Goal: Transaction & Acquisition: Download file/media

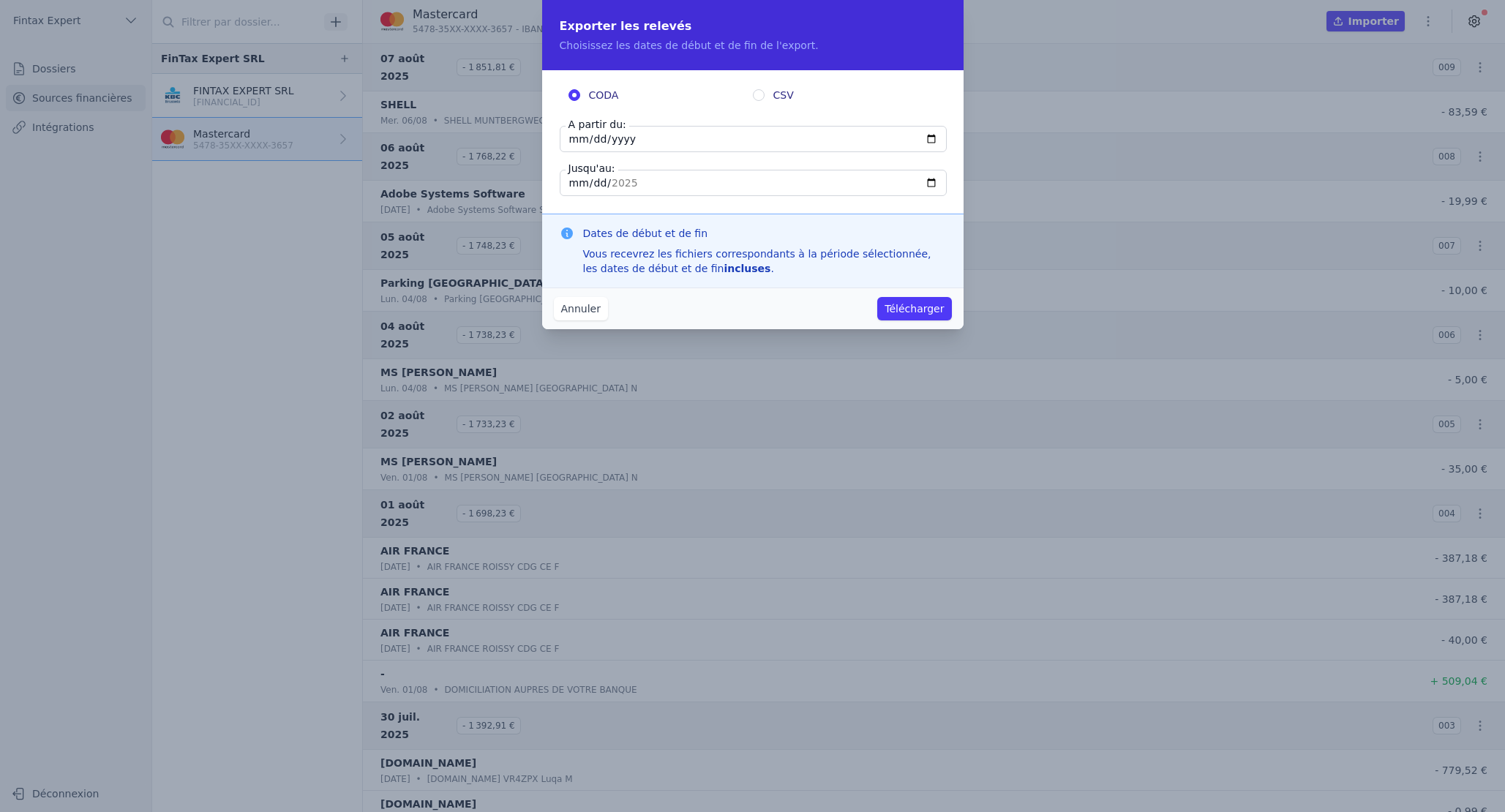
click at [556, 314] on button "Annuler" at bounding box center [581, 308] width 54 height 23
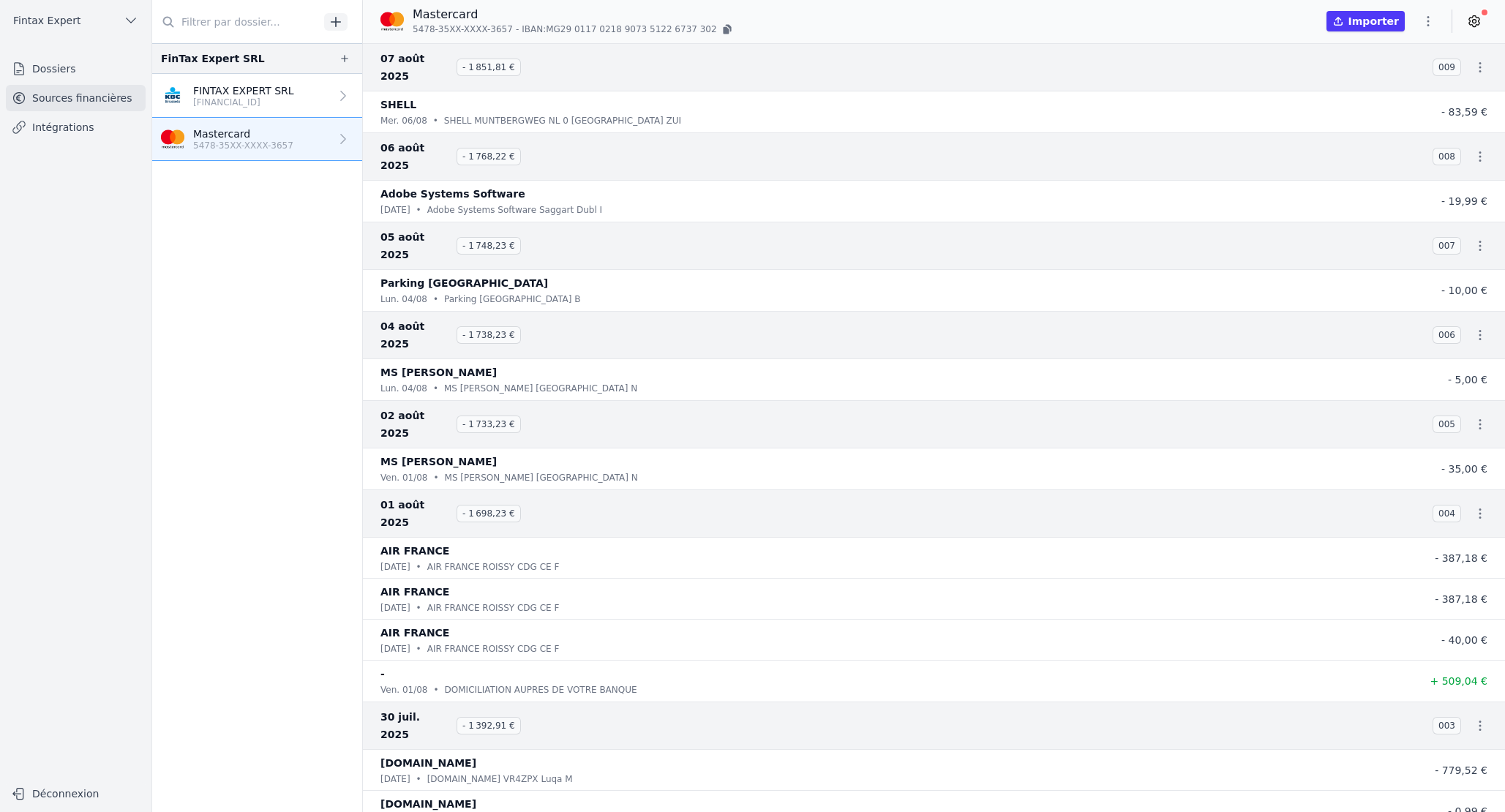
click at [1430, 22] on icon "button" at bounding box center [1428, 21] width 15 height 15
click at [1394, 78] on button "Exporter" at bounding box center [1392, 79] width 105 height 27
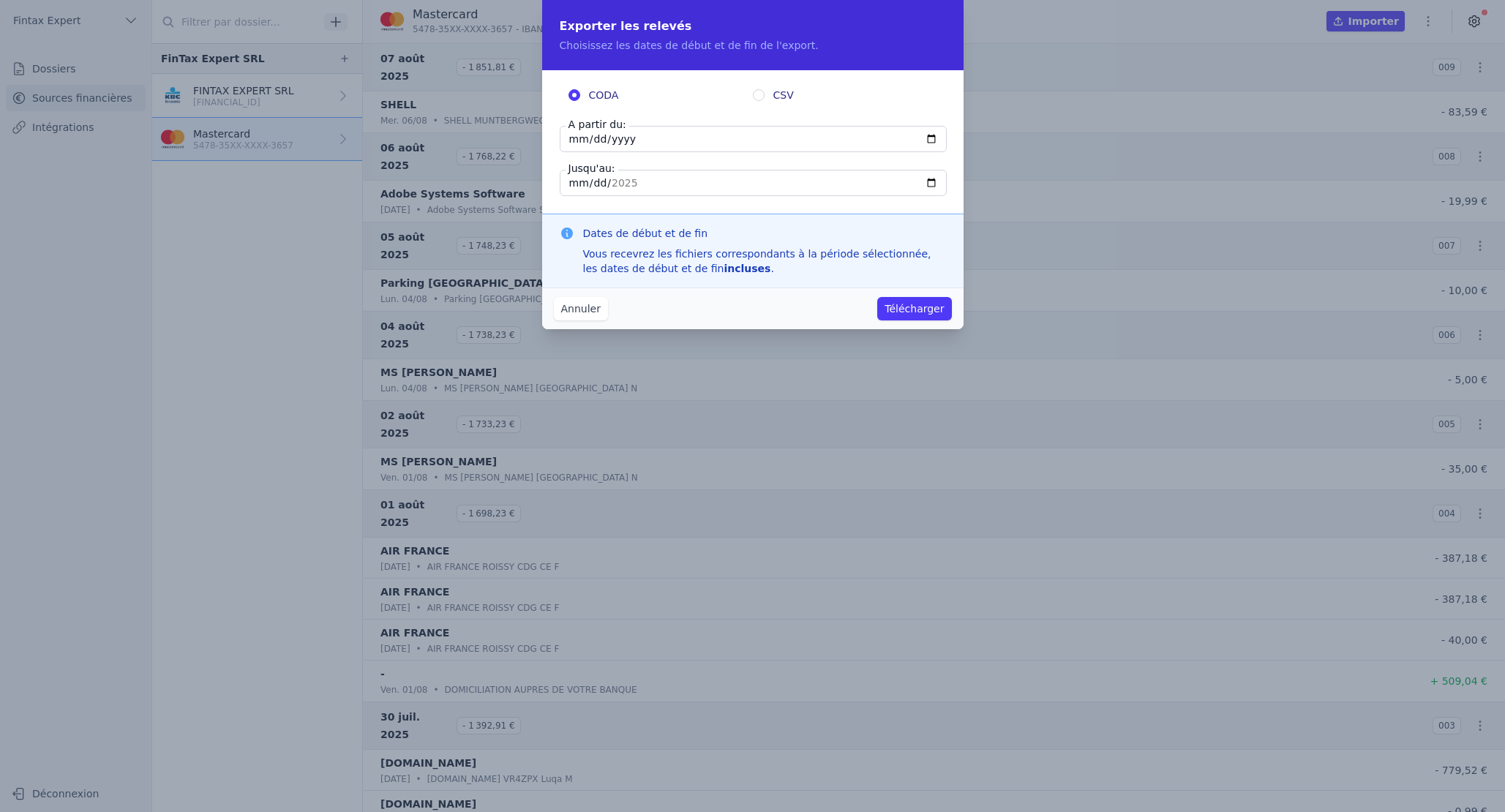
click at [583, 314] on button "Annuler" at bounding box center [581, 308] width 54 height 23
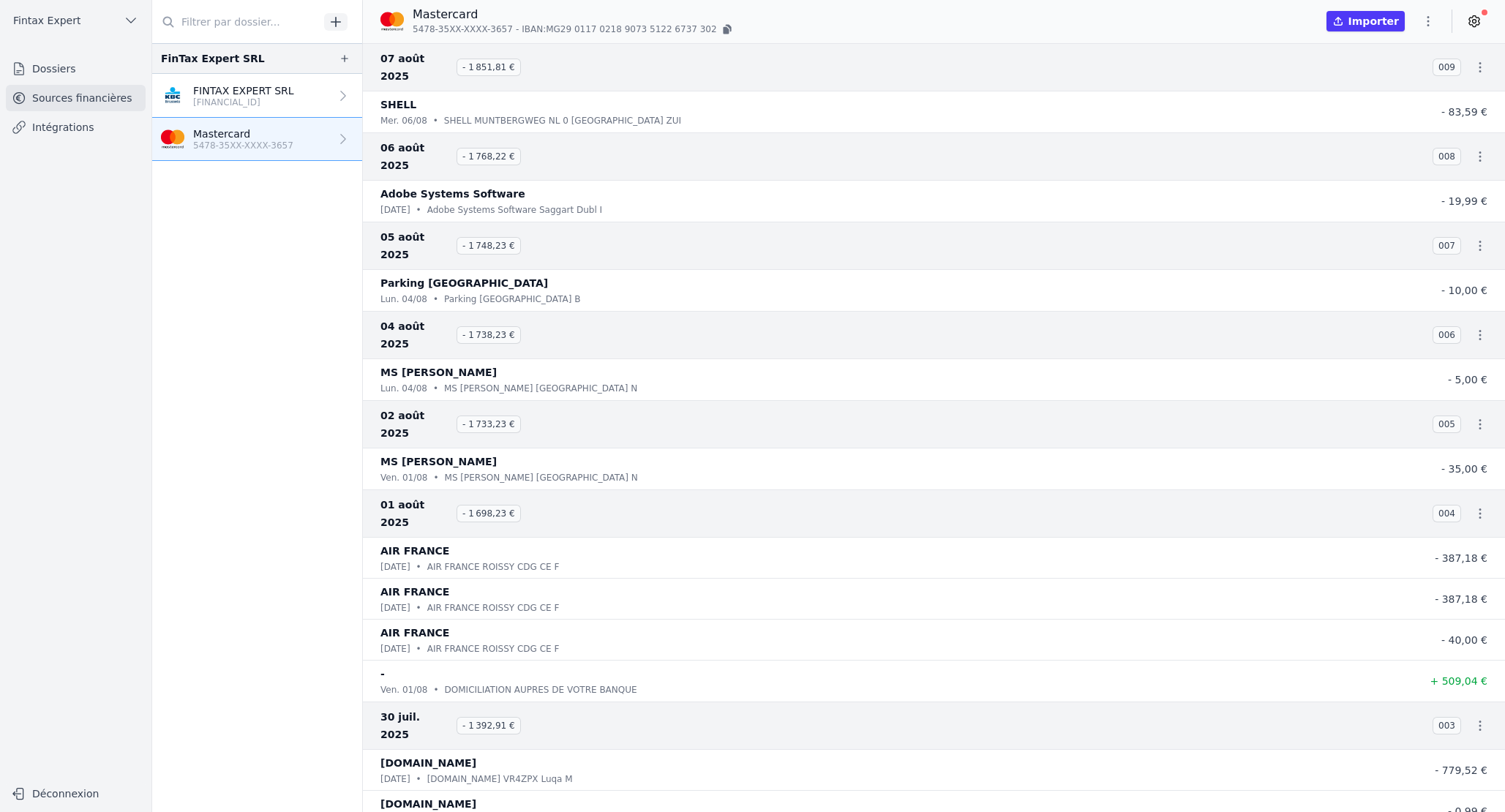
click at [1427, 20] on icon "button" at bounding box center [1428, 21] width 15 height 15
click at [1394, 77] on button "Exporter" at bounding box center [1392, 79] width 105 height 27
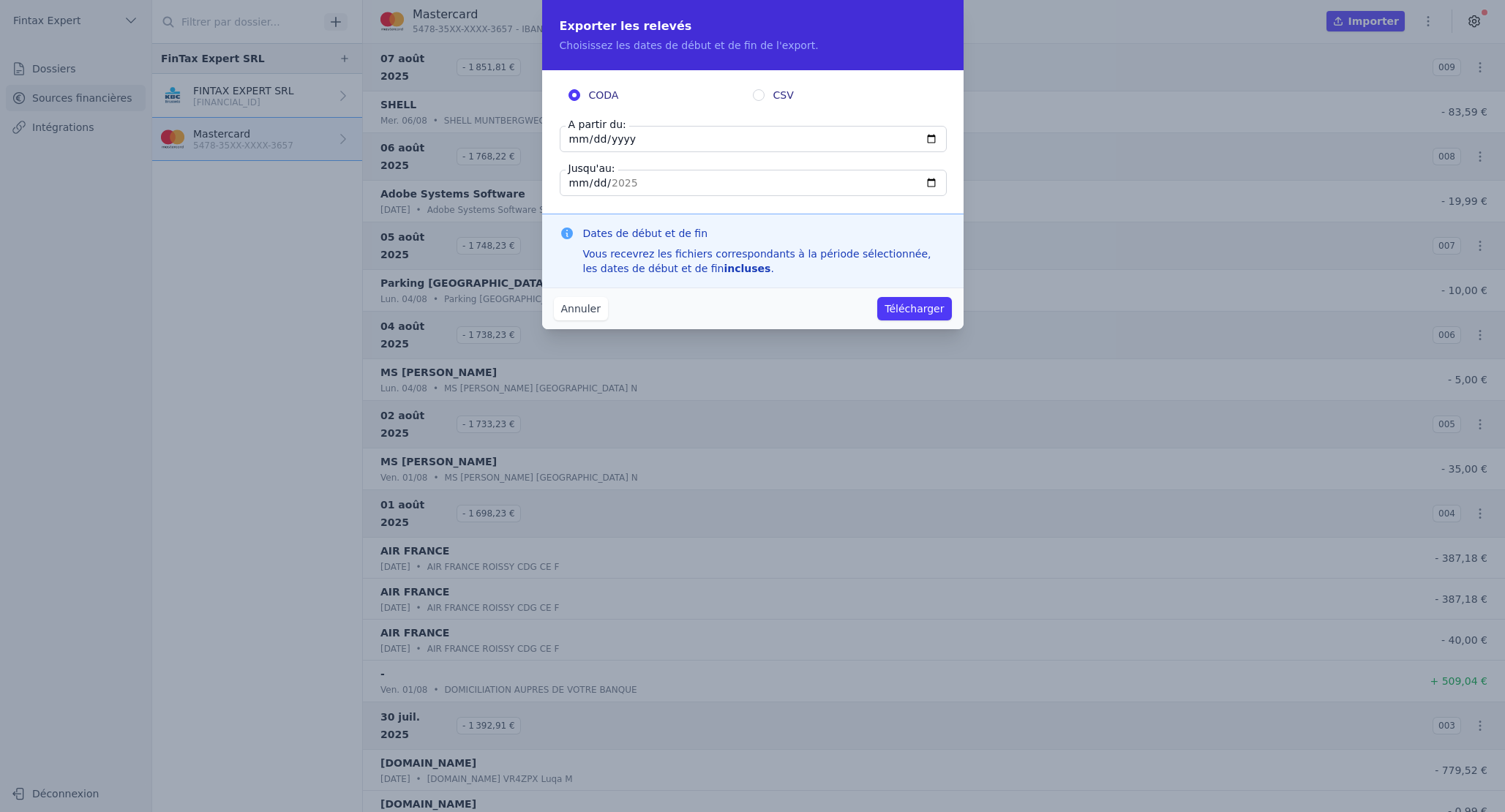
click at [578, 138] on input "[DATE]" at bounding box center [752, 139] width 387 height 26
type input "[DATE]"
click at [705, 109] on fieldset "CODA CSV A partir du: [DATE] Jusqu'au: [DATE]" at bounding box center [752, 142] width 387 height 108
click at [916, 313] on button "Télécharger" at bounding box center [914, 308] width 74 height 23
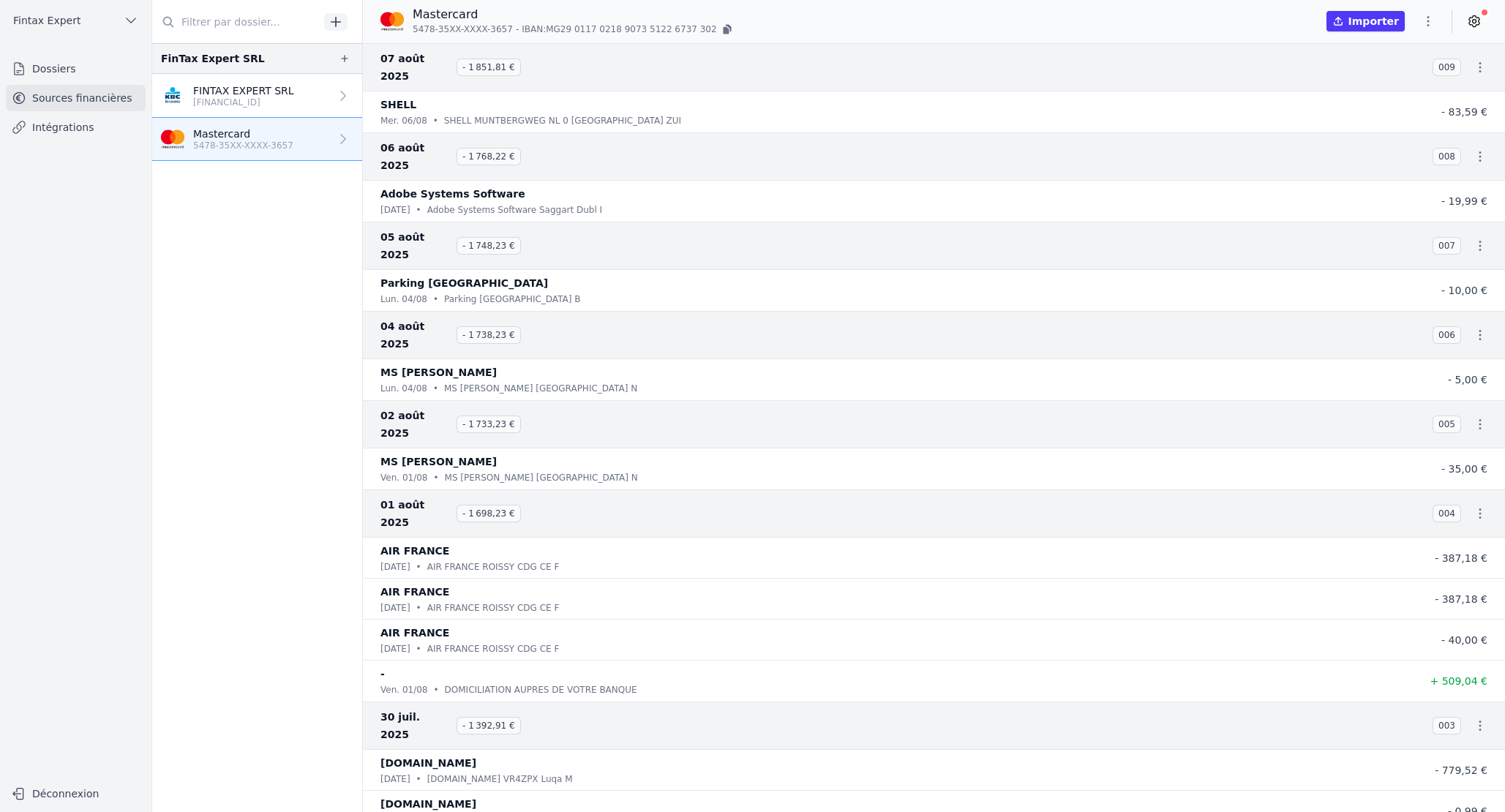
click at [722, 28] on icon "button" at bounding box center [728, 29] width 12 height 12
click at [723, 30] on icon "button" at bounding box center [726, 30] width 6 height 7
drag, startPoint x: 707, startPoint y: 28, endPoint x: 526, endPoint y: 29, distance: 181.0
click at [526, 29] on span "IBAN: MG29 [FINANCIAL_ID] [FINANCIAL_ID]" at bounding box center [619, 29] width 195 height 12
click at [655, 32] on span "IBAN: MG29 [FINANCIAL_ID] [FINANCIAL_ID]" at bounding box center [619, 29] width 195 height 12
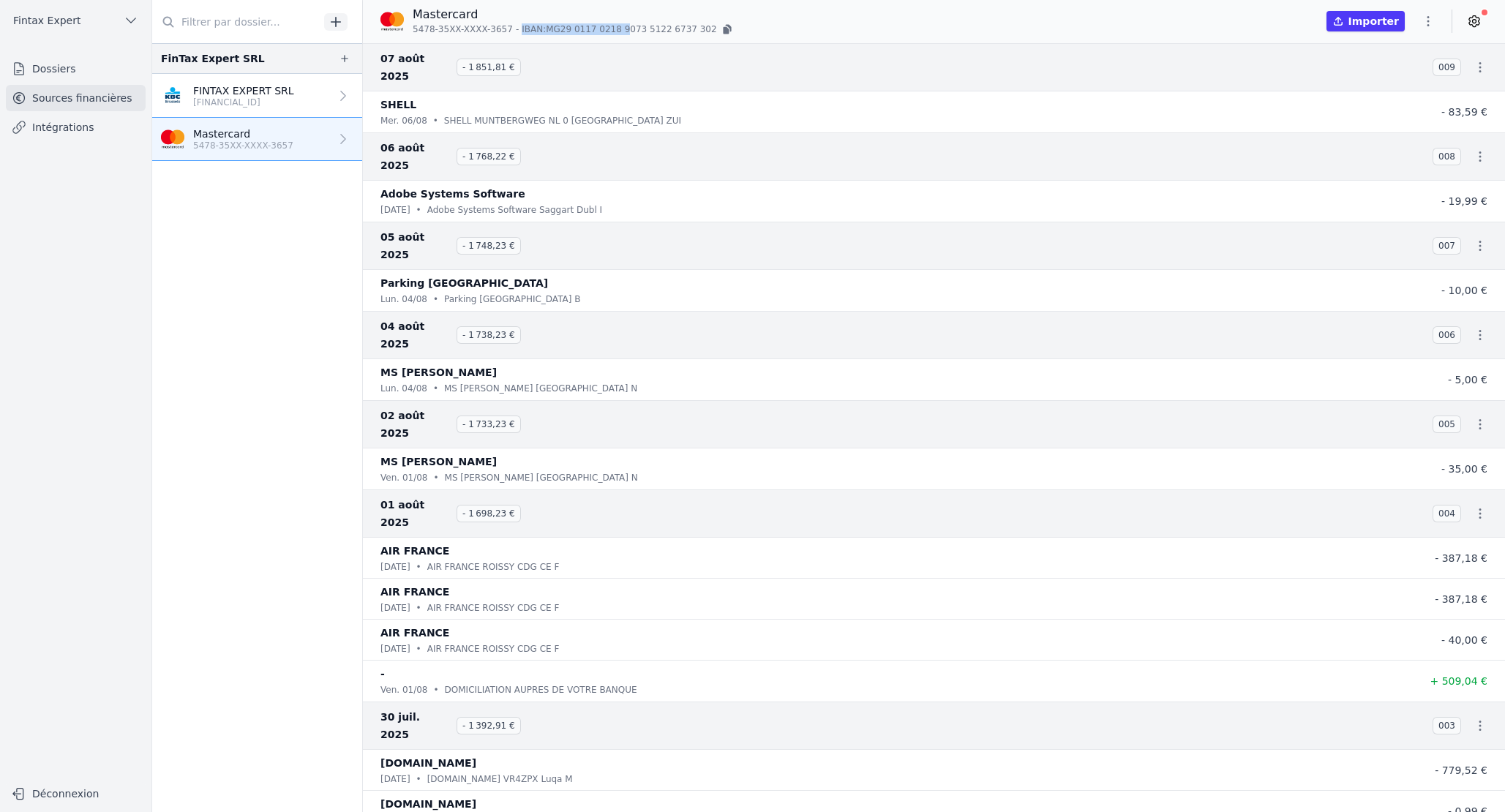
drag, startPoint x: 525, startPoint y: 29, endPoint x: 625, endPoint y: 26, distance: 100.0
click at [628, 26] on span "IBAN: MG29 [FINANCIAL_ID] [FINANCIAL_ID]" at bounding box center [619, 29] width 195 height 12
click at [567, 27] on span "IBAN: MG29 [FINANCIAL_ID] [FINANCIAL_ID]" at bounding box center [619, 29] width 195 height 12
drag, startPoint x: 551, startPoint y: 27, endPoint x: 708, endPoint y: 33, distance: 157.1
click at [708, 33] on p "5478-35XX-XXXX-3657 - IBAN: MG29 [FINANCIAL_ID] [FINANCIAL_ID]" at bounding box center [574, 29] width 322 height 15
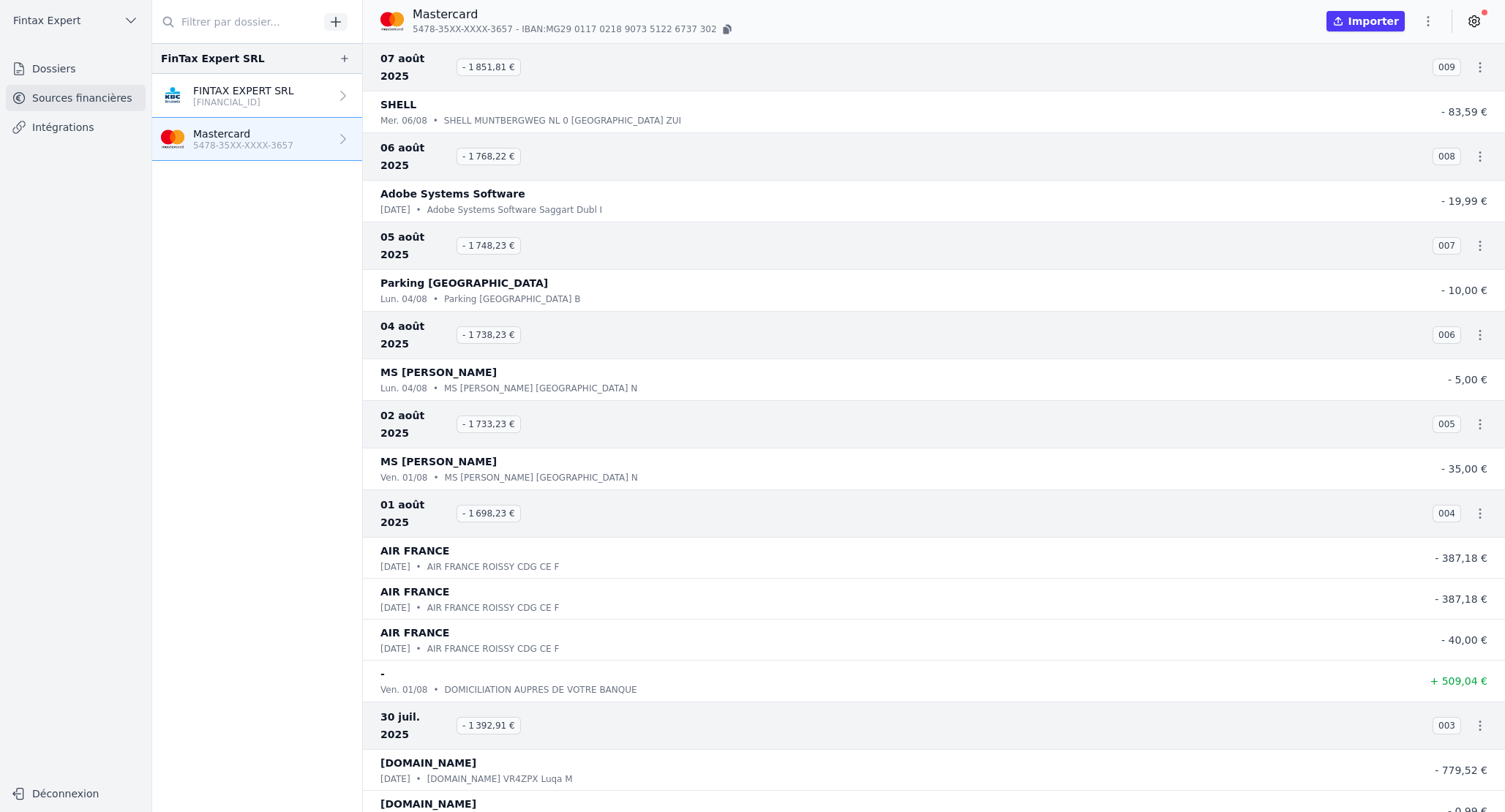
click at [723, 29] on icon "button" at bounding box center [726, 30] width 6 height 7
click at [1427, 20] on icon "button" at bounding box center [1428, 21] width 15 height 15
click at [1397, 76] on button "Exporter" at bounding box center [1392, 79] width 105 height 27
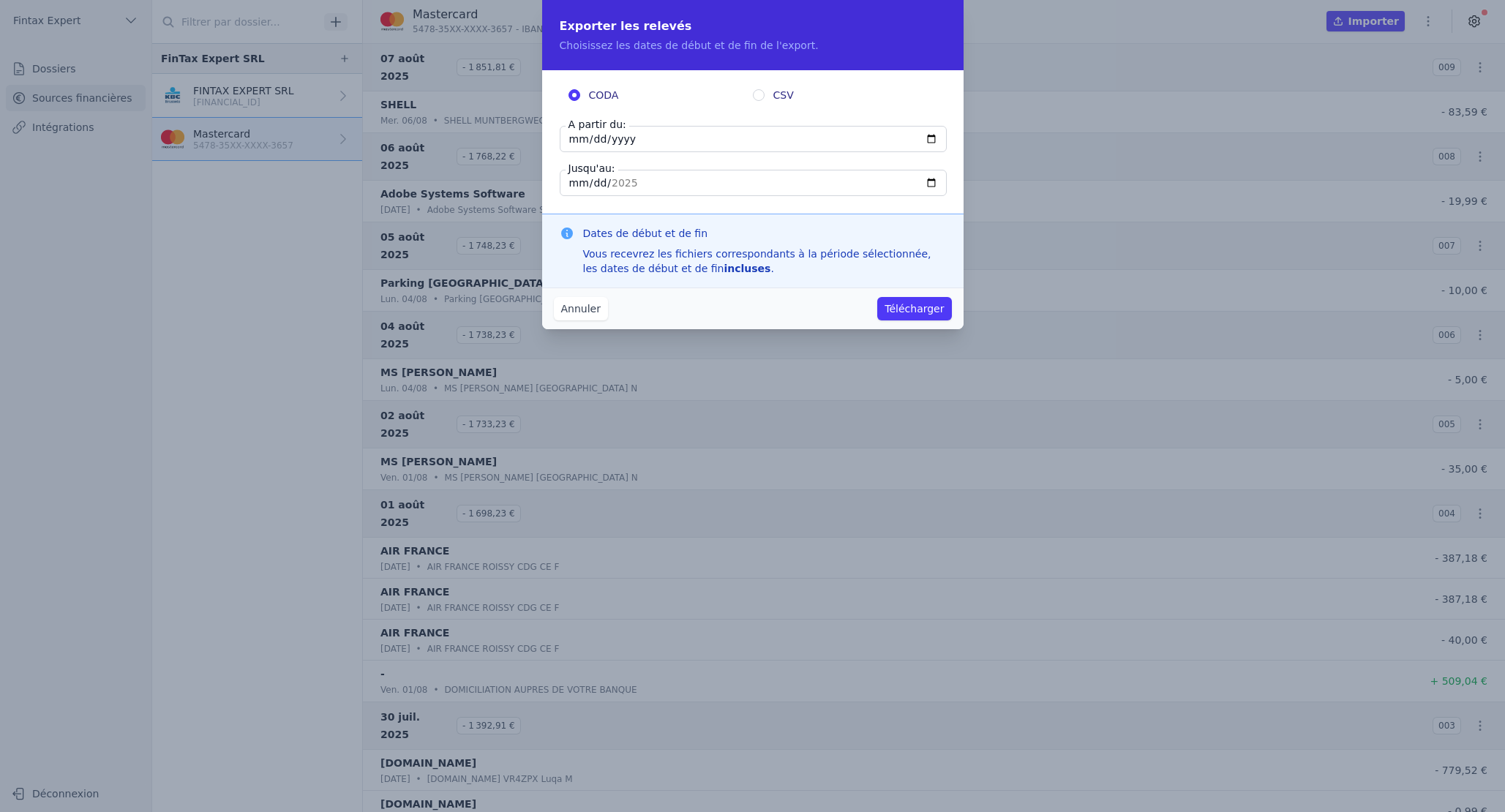
click at [573, 309] on button "Annuler" at bounding box center [581, 308] width 54 height 23
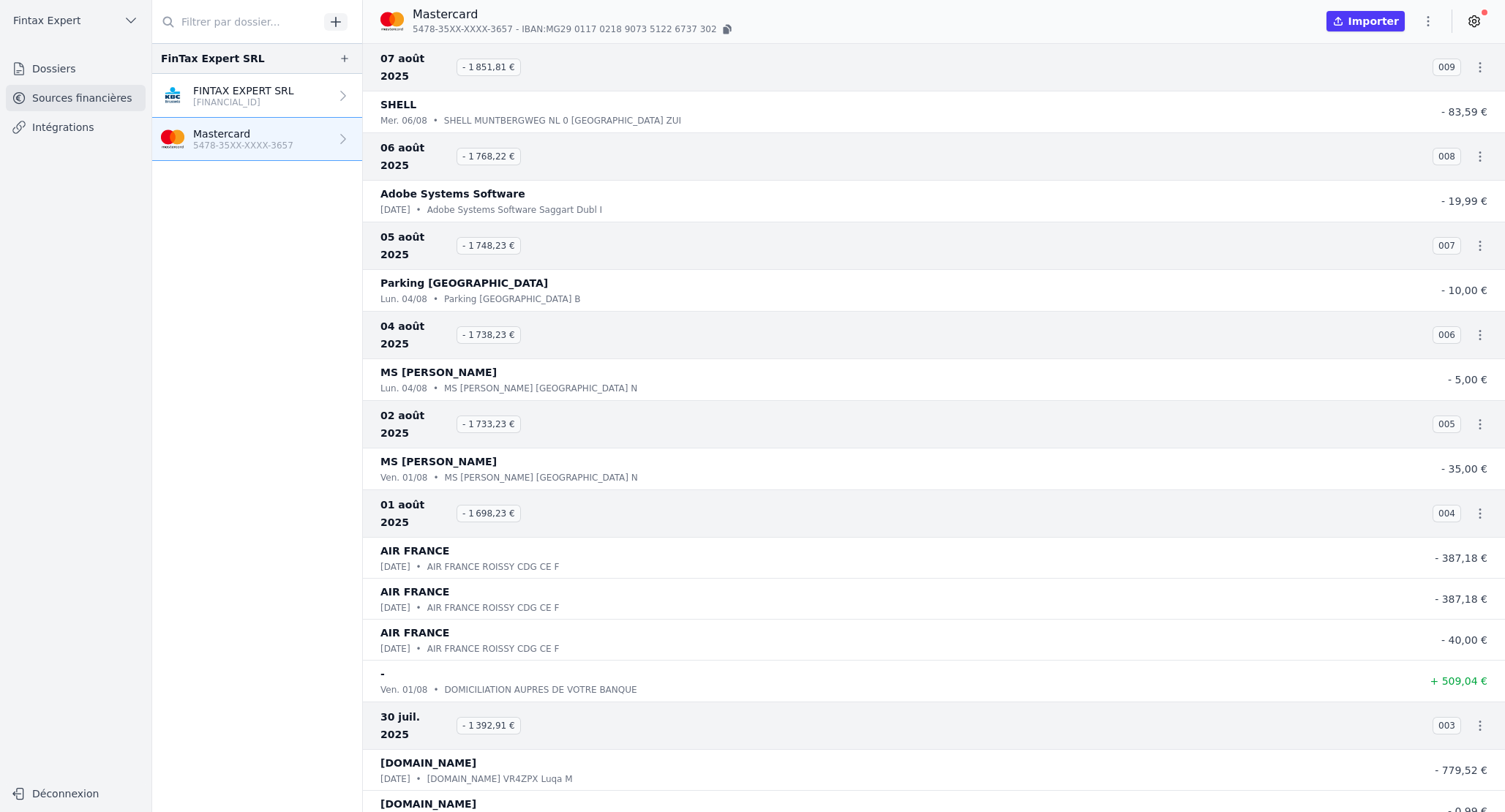
click at [1474, 60] on icon "button" at bounding box center [1480, 67] width 15 height 15
click at [1425, 82] on link "Télécharger les CODA" at bounding box center [1424, 85] width 134 height 26
